Goal: Book appointment/travel/reservation

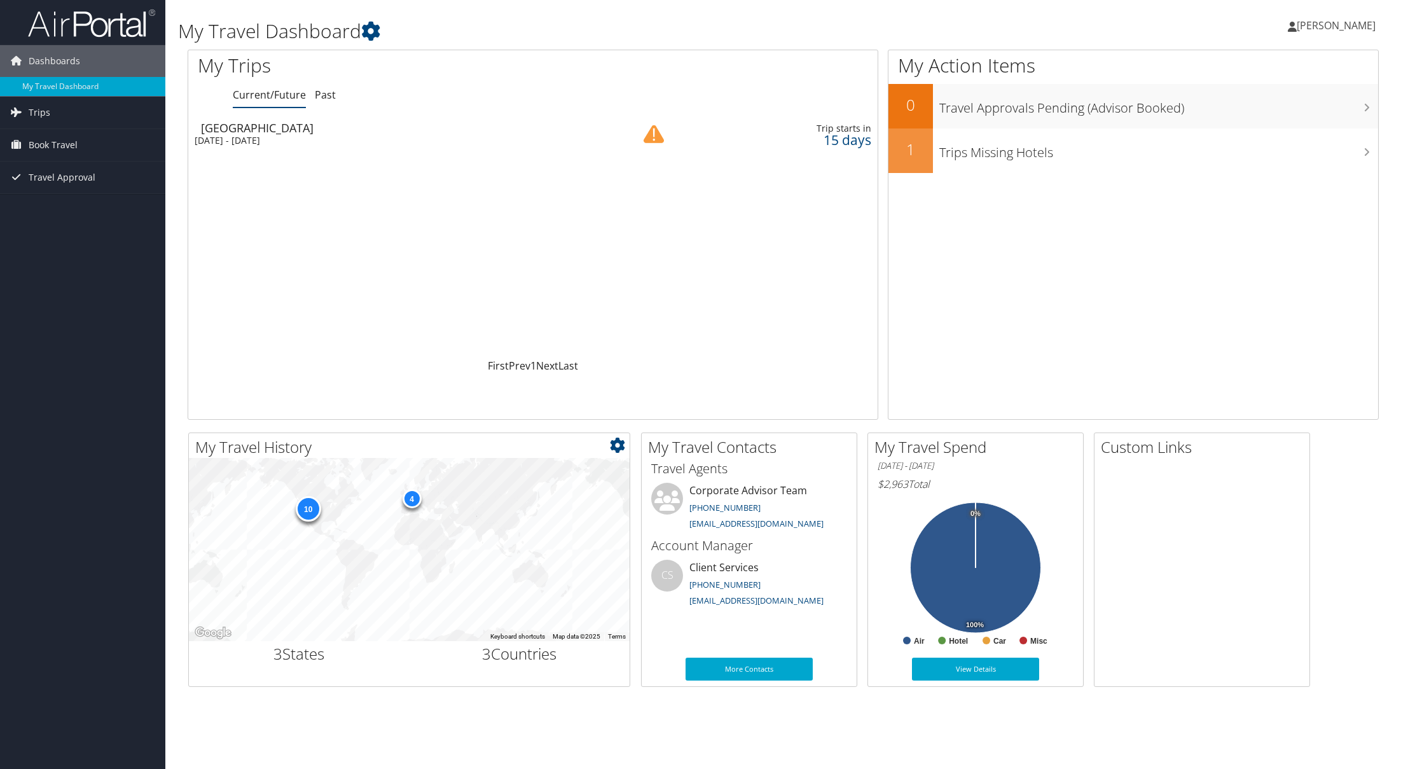
click at [414, 499] on div "4" at bounding box center [411, 498] width 19 height 19
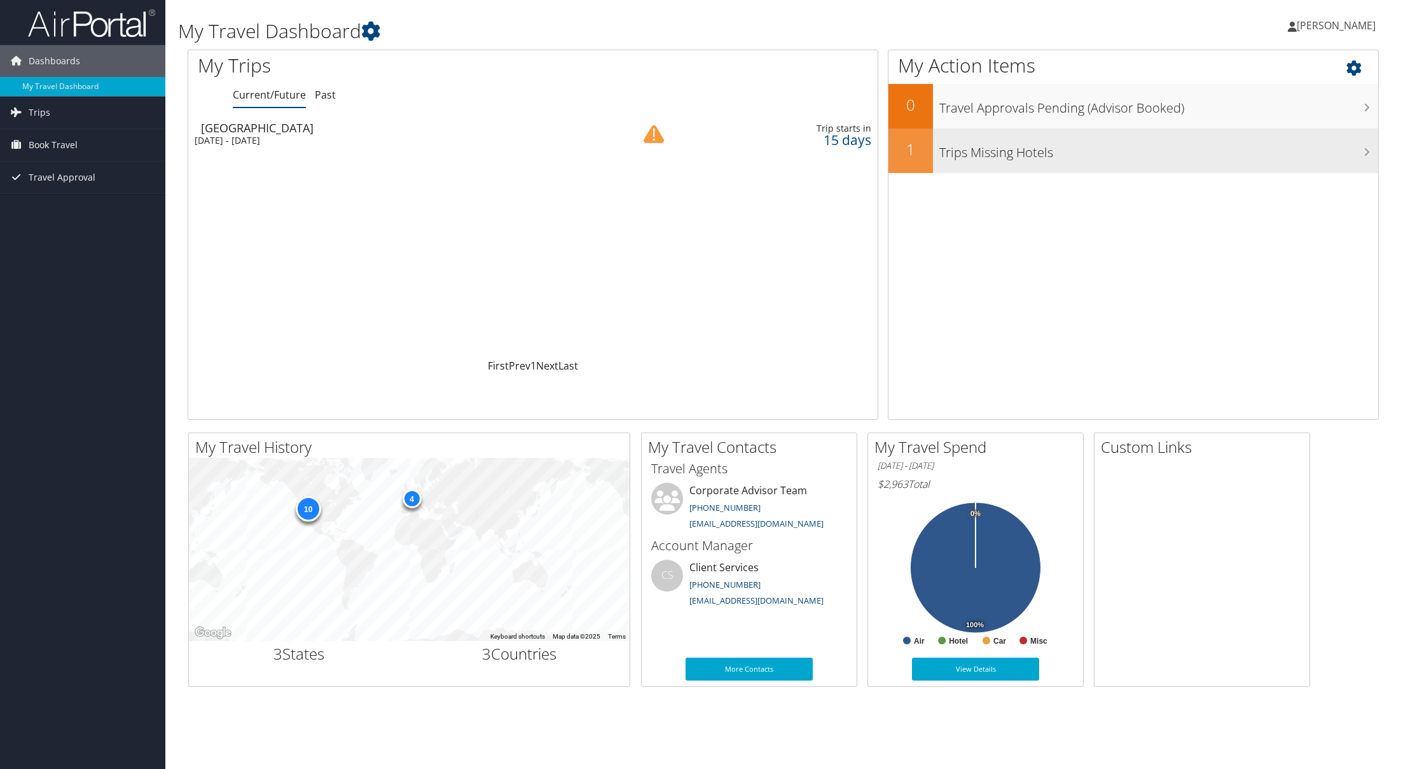
click at [1011, 146] on h3 "Trips Missing Hotels" at bounding box center [1158, 149] width 439 height 24
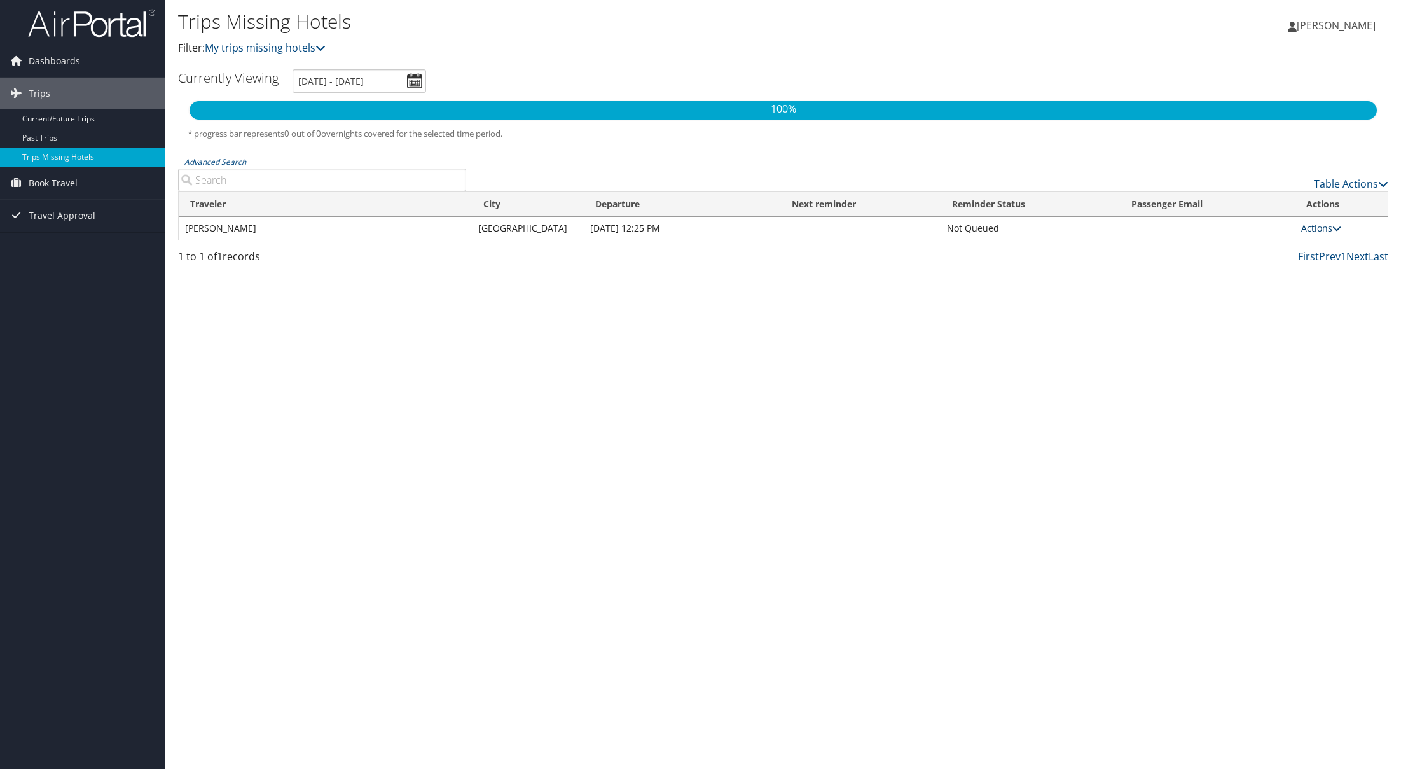
click at [1332, 232] on icon at bounding box center [1336, 228] width 9 height 9
click at [699, 265] on div "1 to 1 of 1 records First Prev 1 Next Last" at bounding box center [782, 260] width 1229 height 22
click at [315, 50] on link "My trips missing hotels" at bounding box center [265, 48] width 121 height 14
click at [49, 181] on span "Book Travel" at bounding box center [53, 183] width 49 height 32
click at [66, 57] on span "Dashboards" at bounding box center [55, 61] width 52 height 32
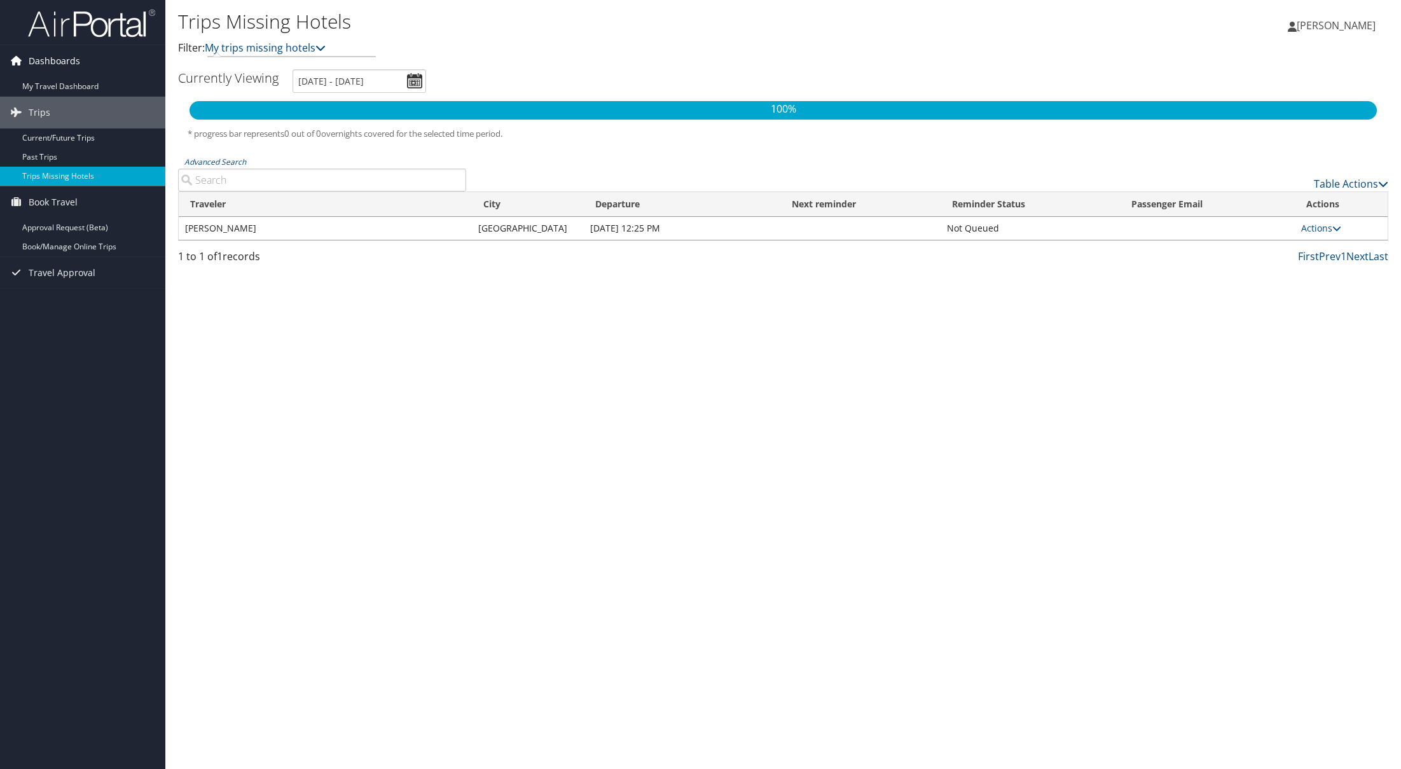
click at [50, 60] on span "Dashboards" at bounding box center [55, 61] width 52 height 32
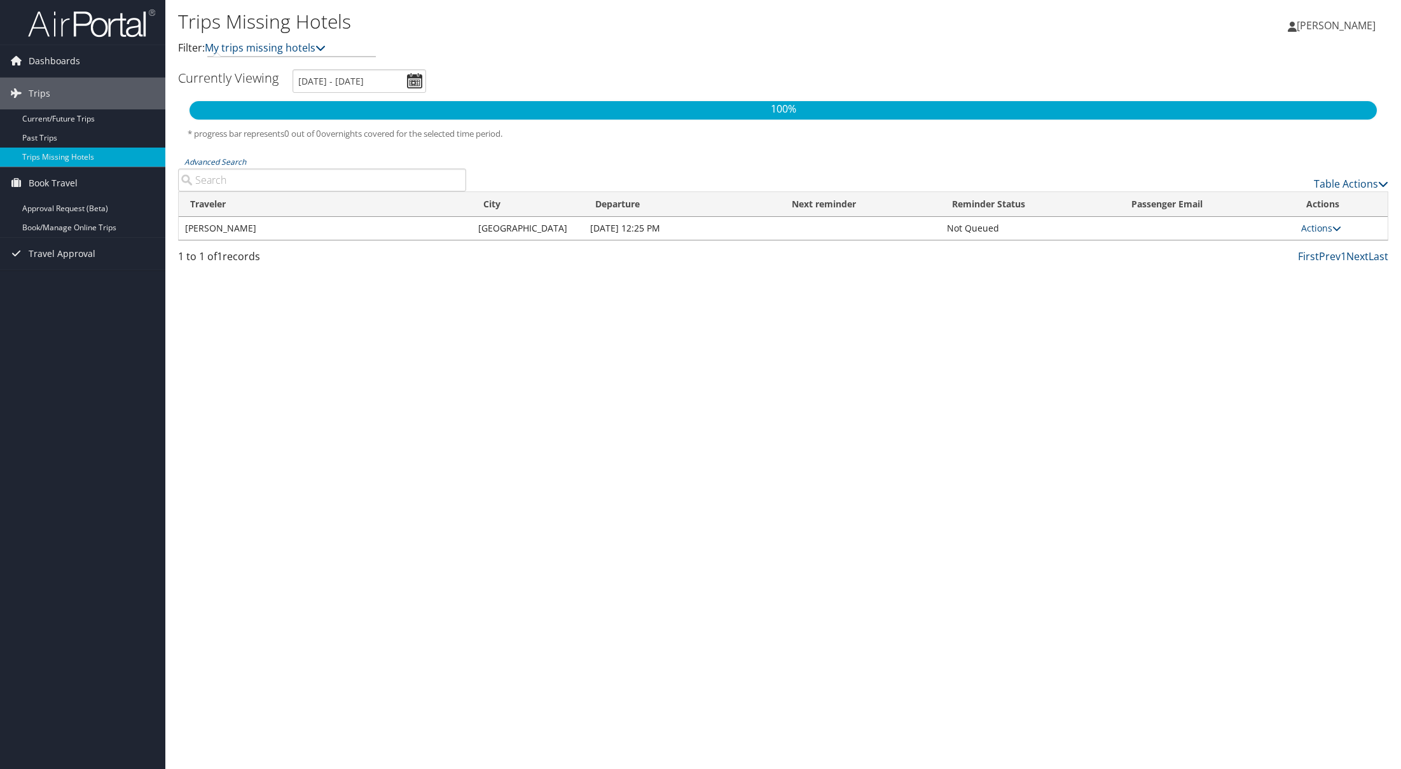
click at [64, 24] on img at bounding box center [91, 23] width 127 height 30
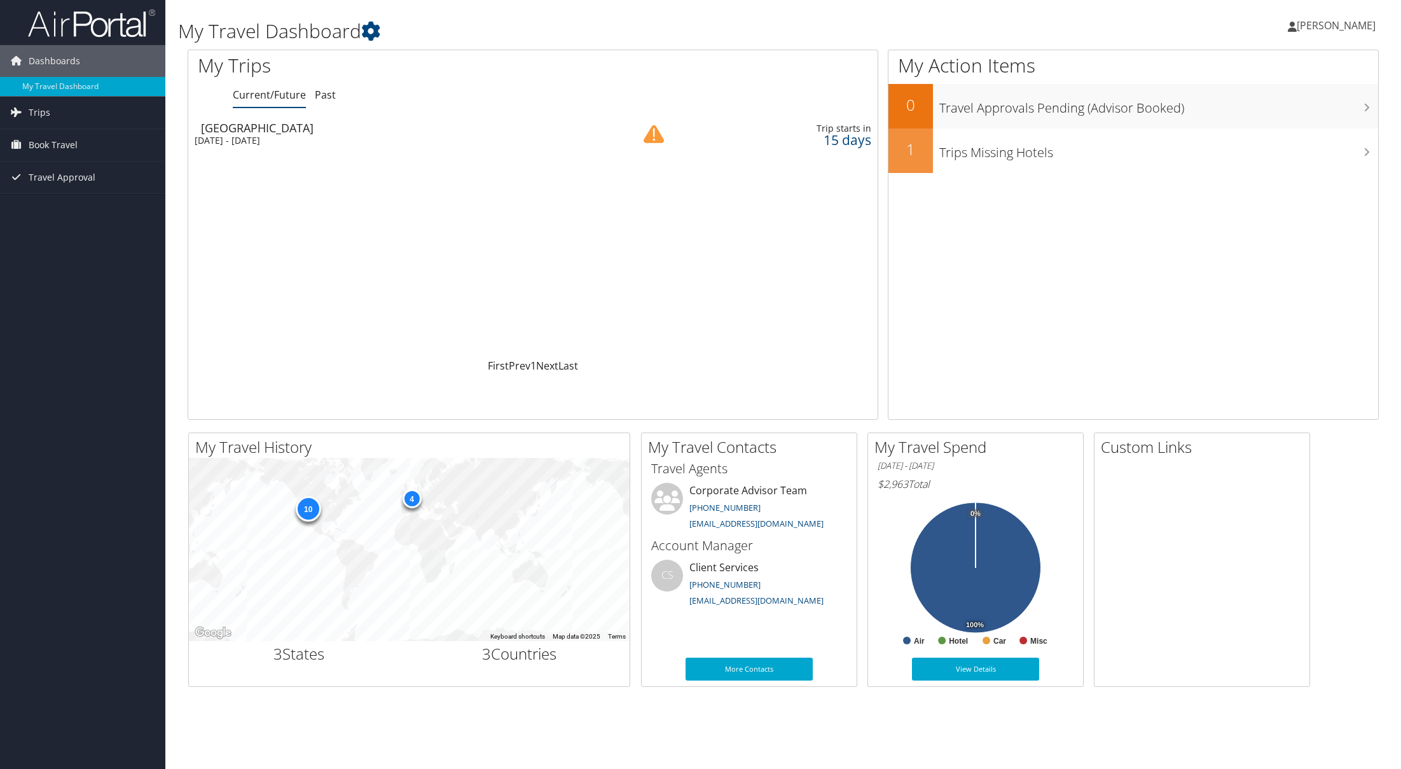
click at [234, 142] on div "[DATE] - [DATE]" at bounding box center [392, 140] width 394 height 11
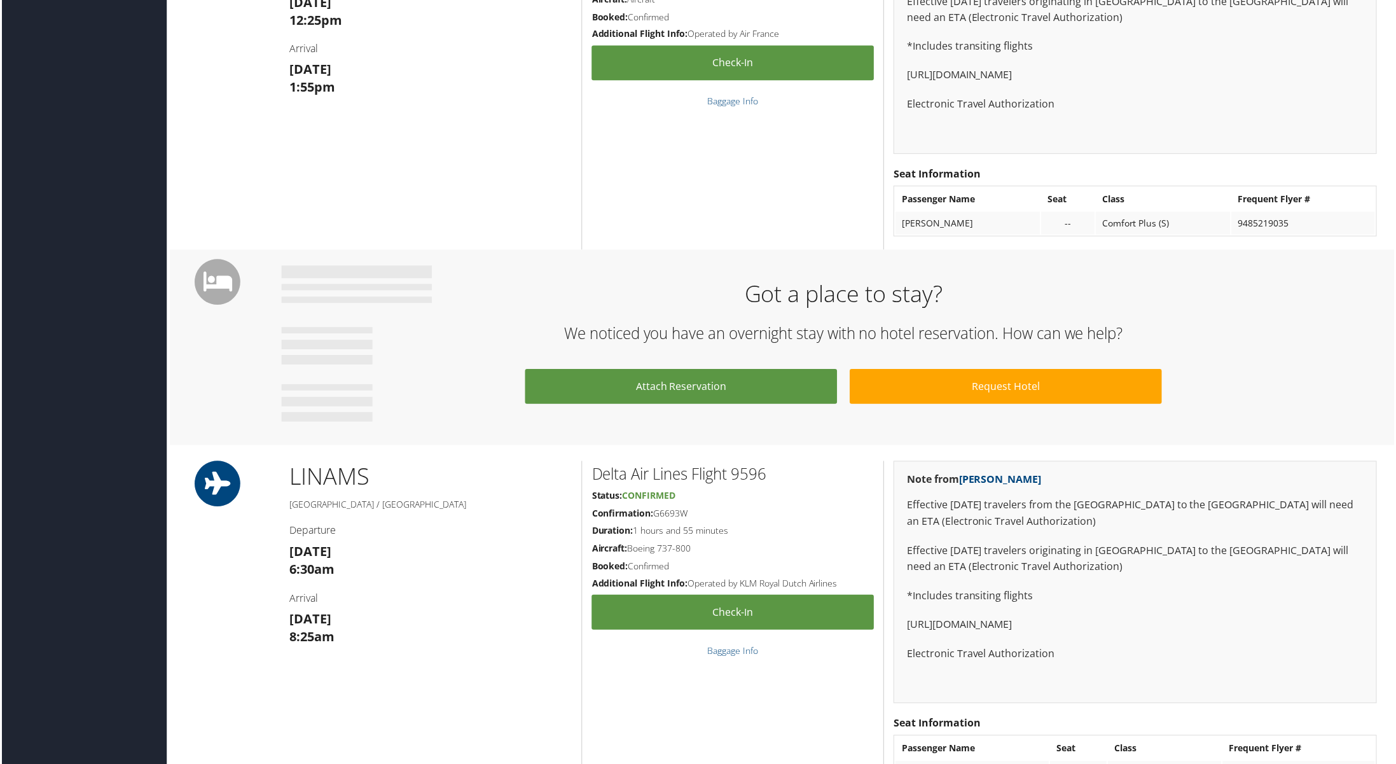
scroll to position [964, 0]
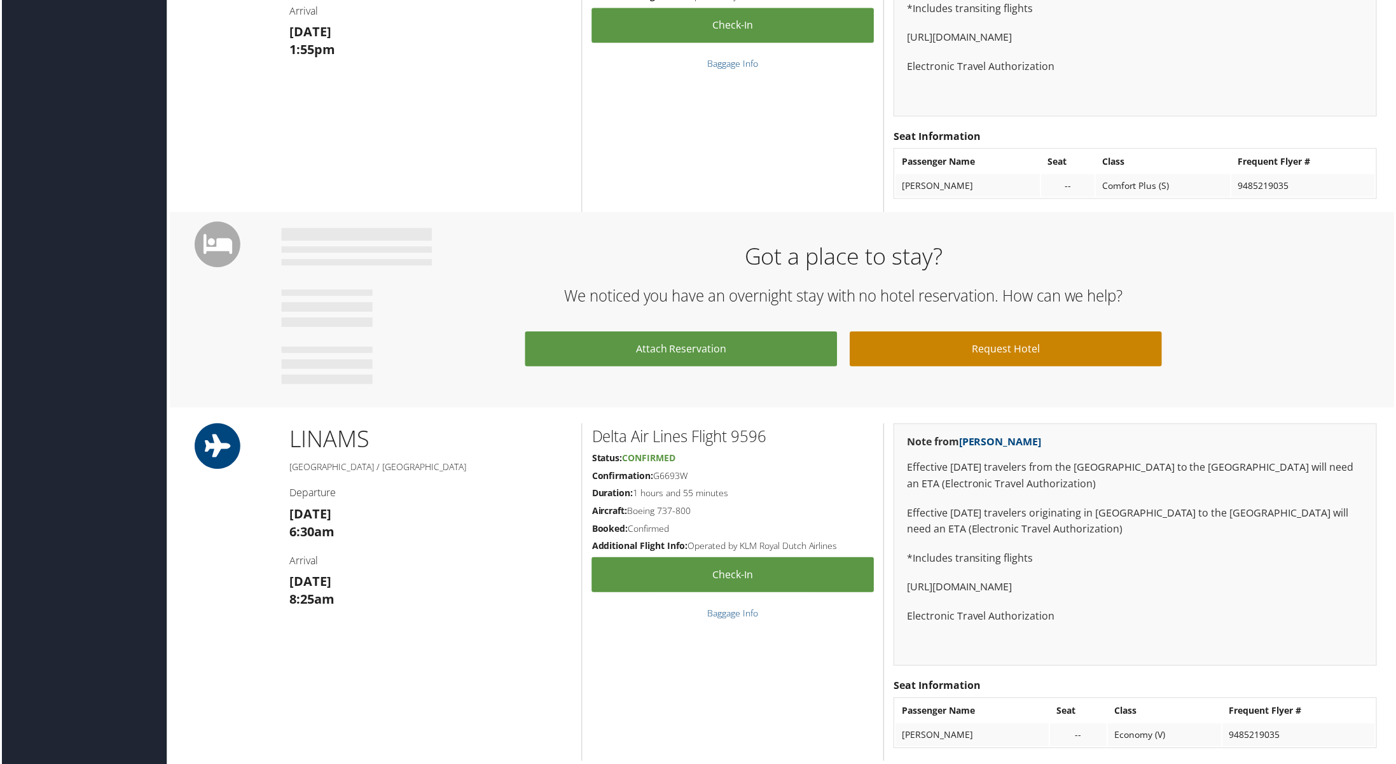
click at [998, 338] on link "Request Hotel" at bounding box center [1006, 349] width 313 height 35
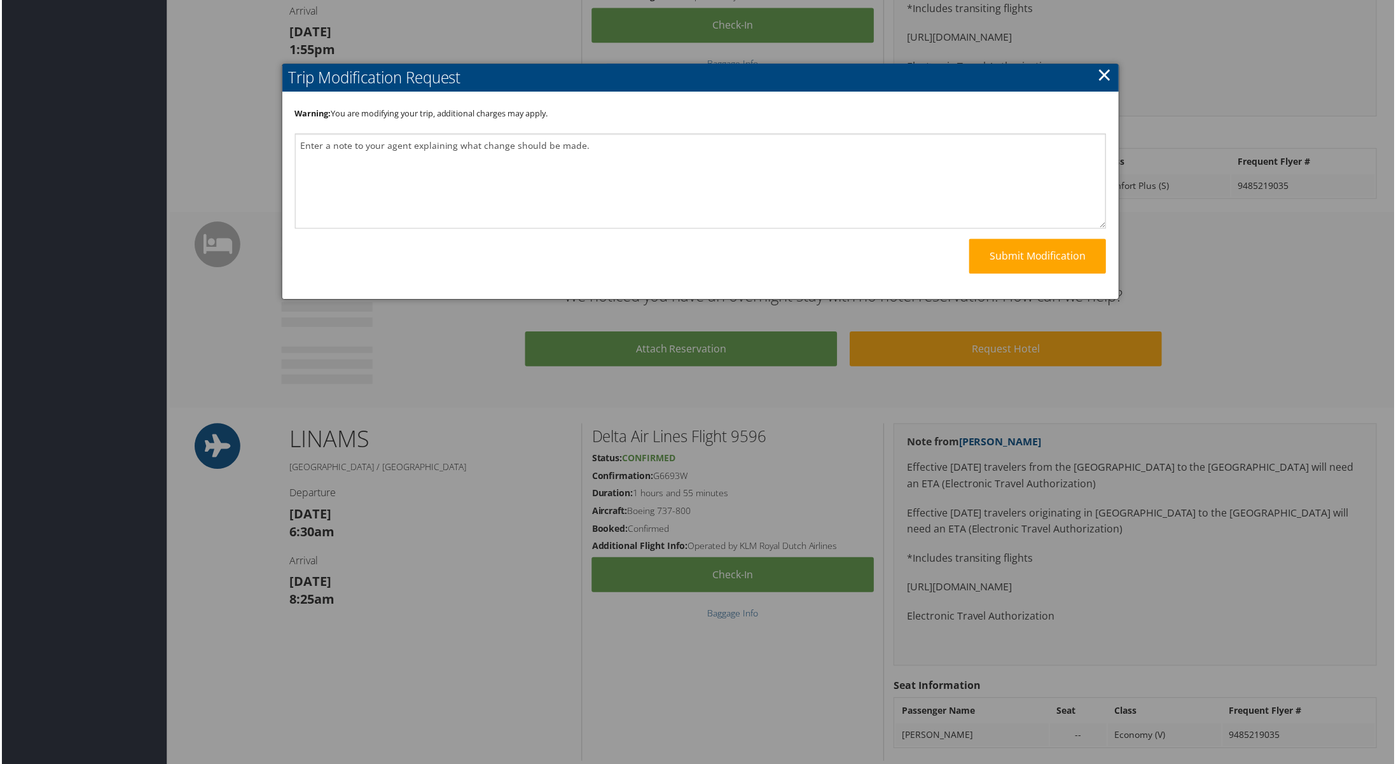
click at [1101, 71] on link "×" at bounding box center [1105, 74] width 15 height 25
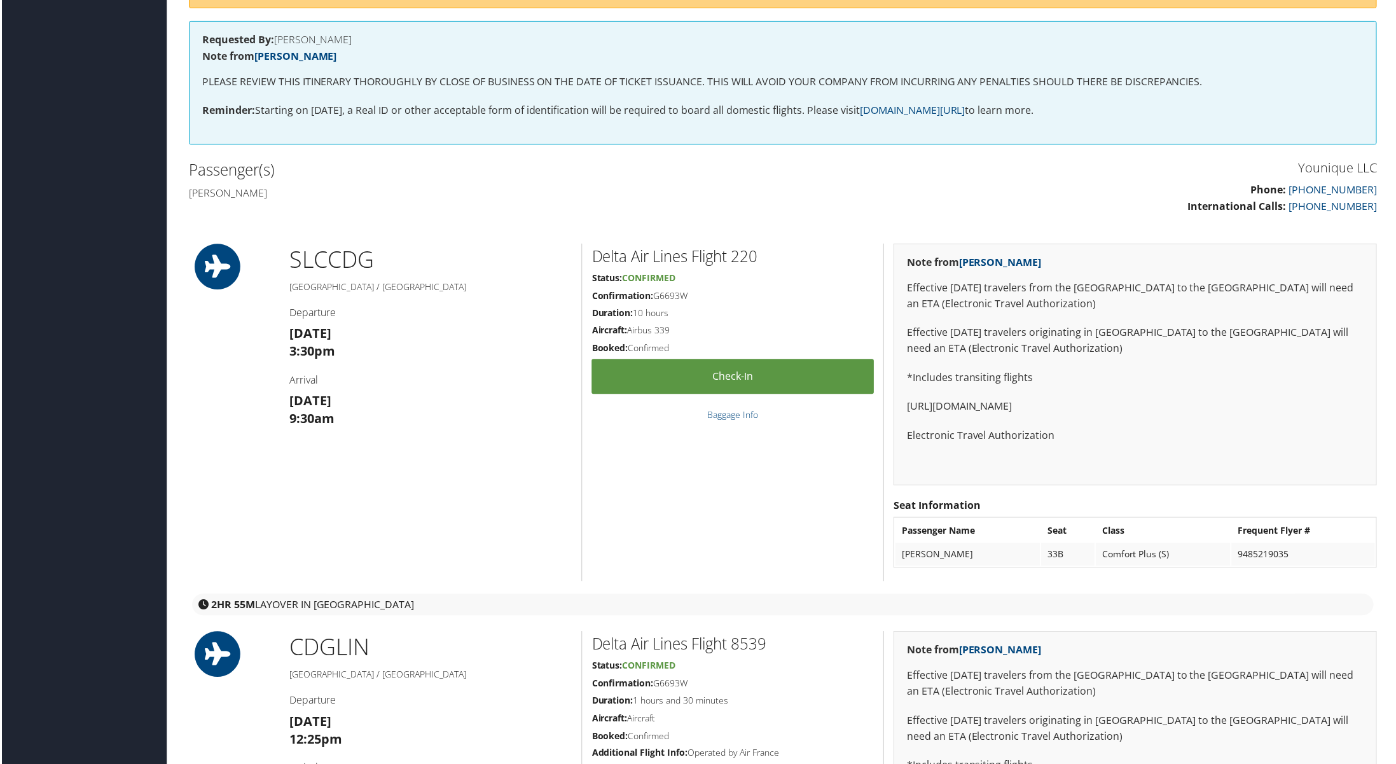
scroll to position [0, 0]
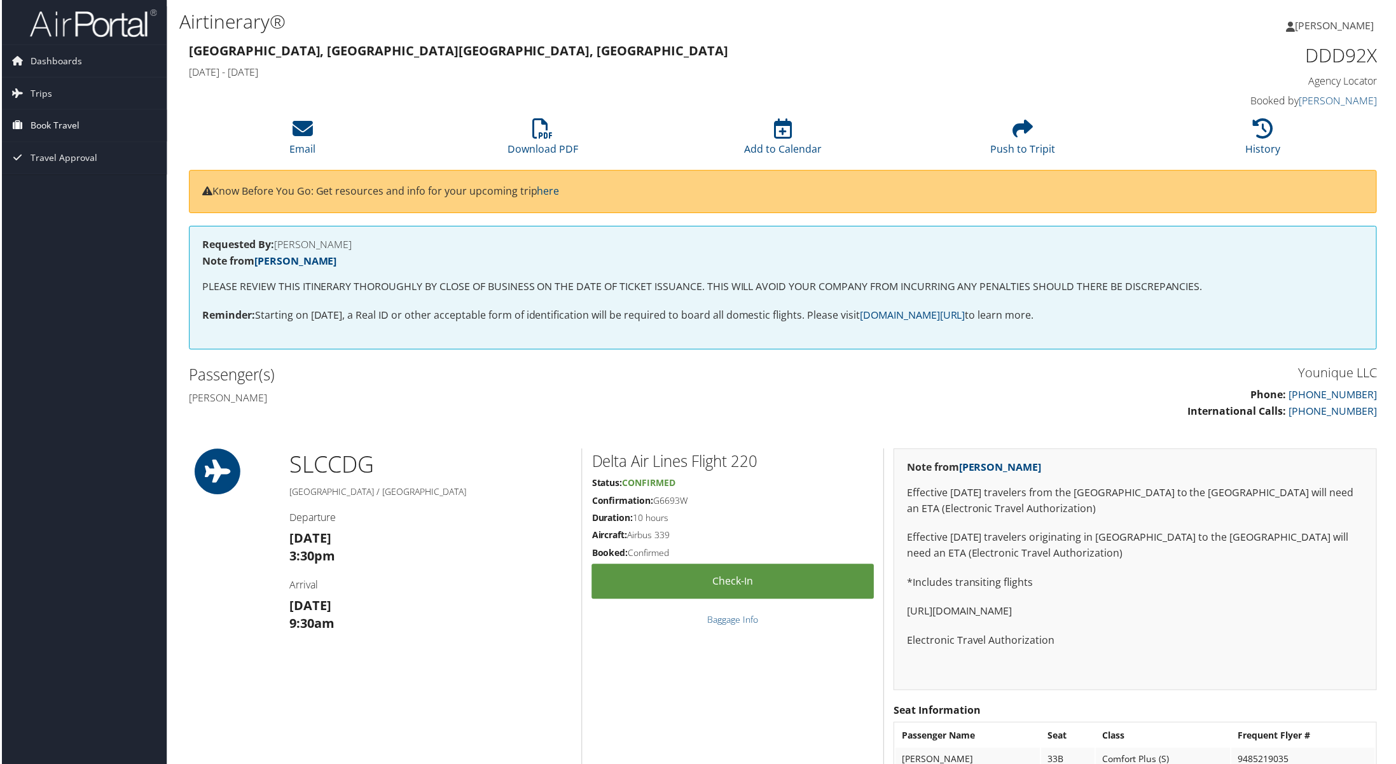
click at [58, 128] on span "Book Travel" at bounding box center [53, 126] width 49 height 32
click at [65, 175] on link "Book/Manage Online Trips" at bounding box center [82, 170] width 165 height 19
